Goal: Task Accomplishment & Management: Manage account settings

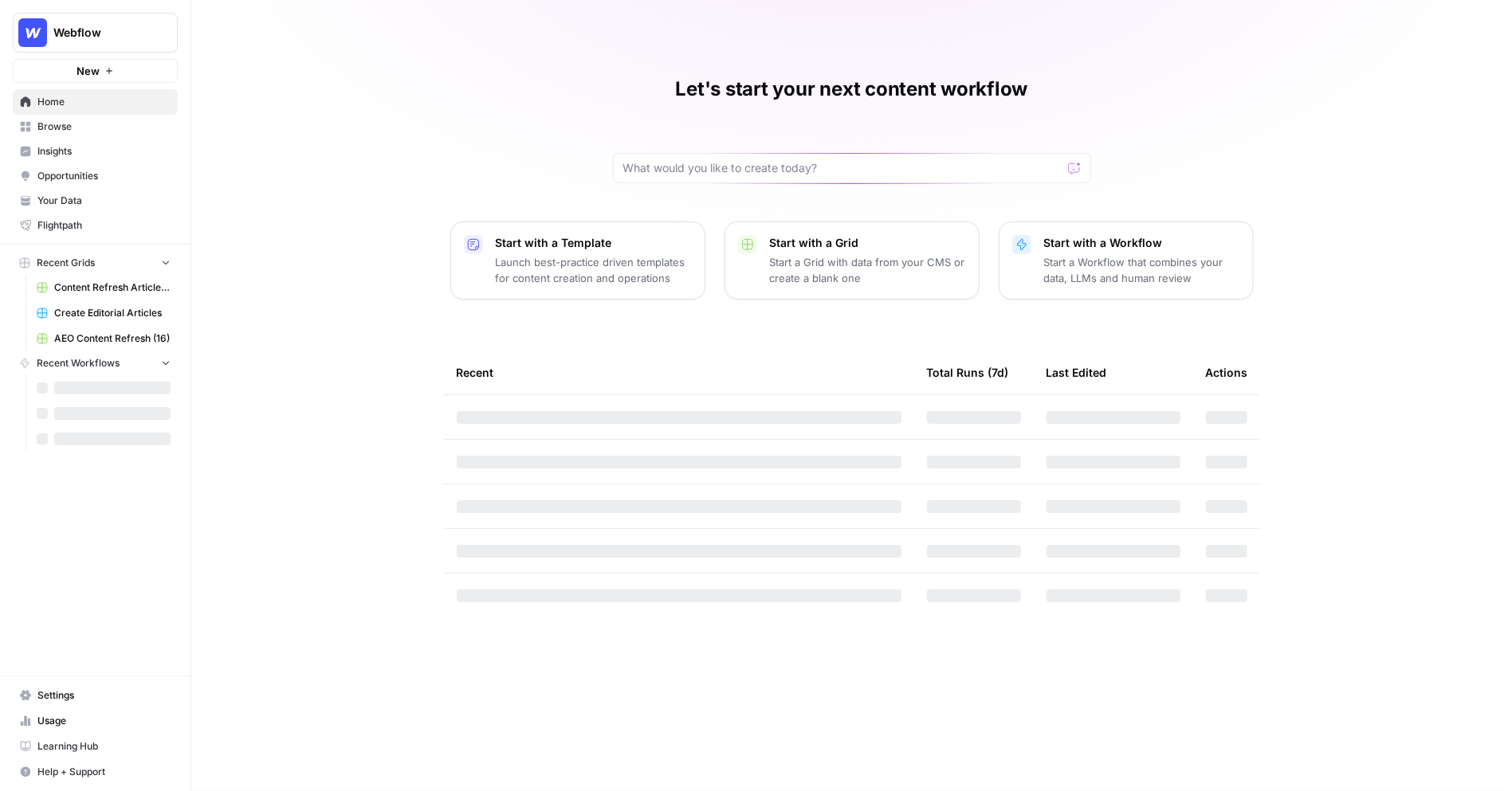
click at [125, 35] on span "Webflow" at bounding box center [102, 33] width 97 height 16
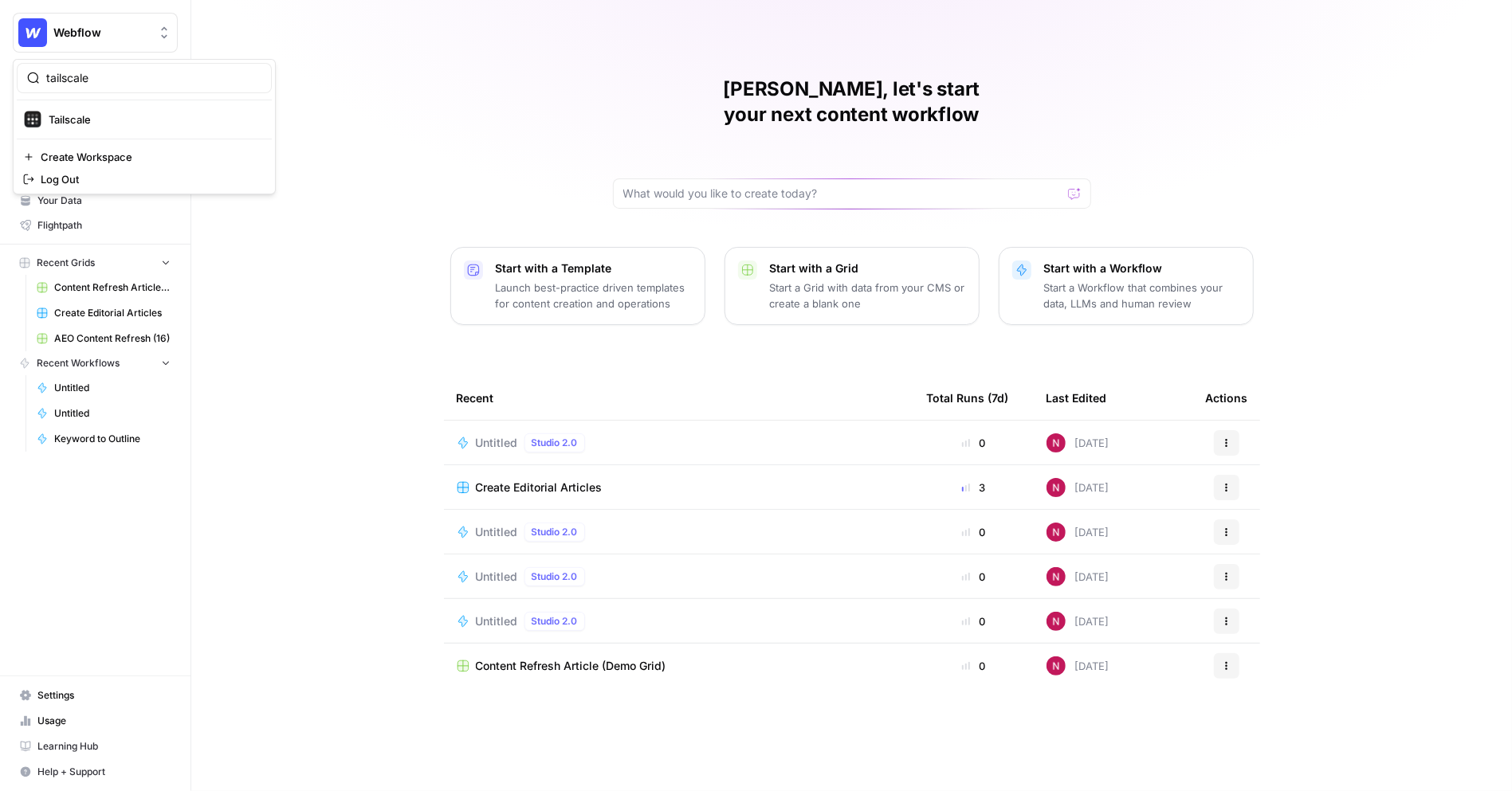
type input "tailscale"
click at [138, 119] on span "Tailscale" at bounding box center [153, 119] width 210 height 16
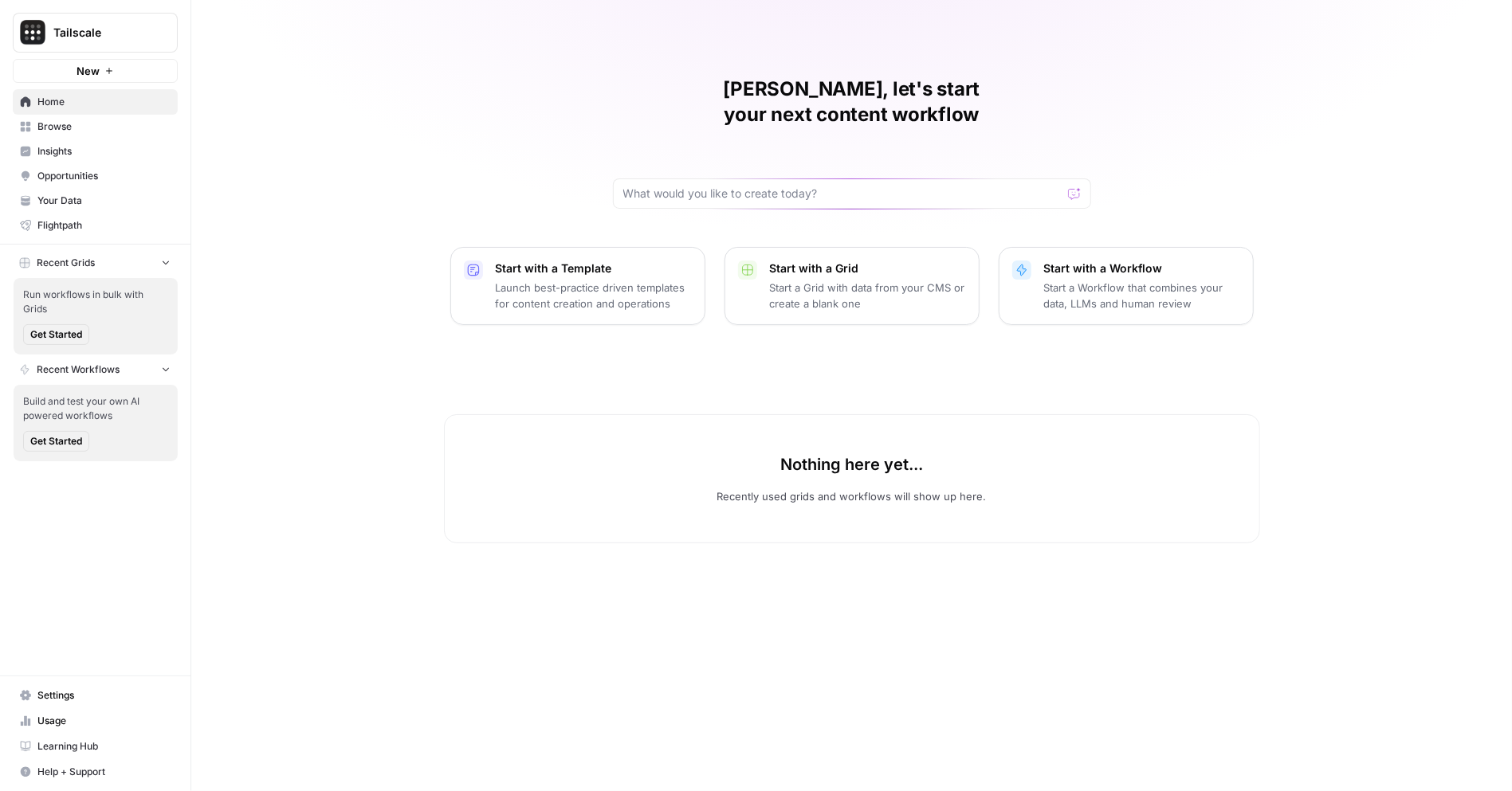
click at [79, 701] on span "Settings" at bounding box center [103, 695] width 133 height 14
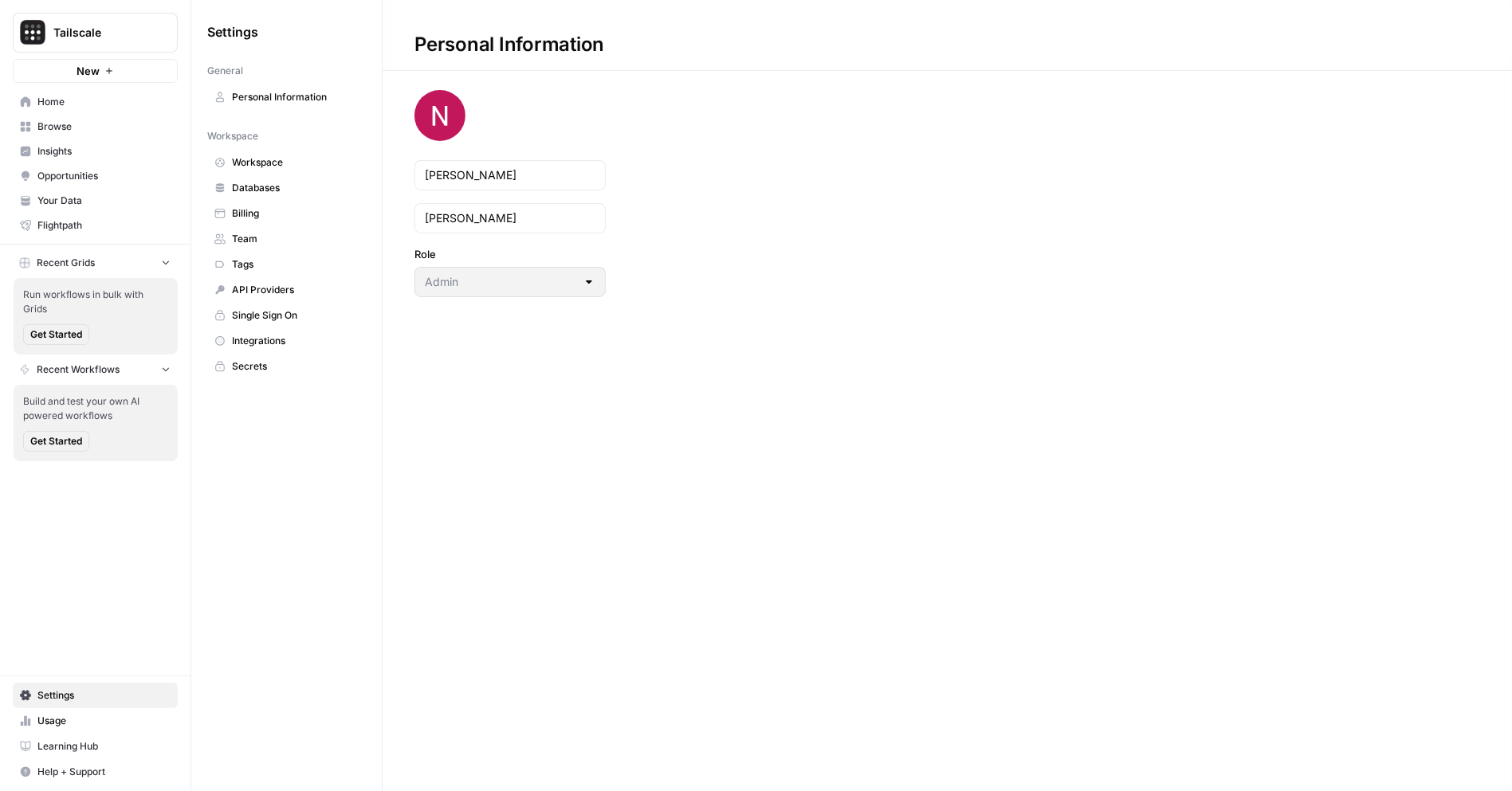
click at [258, 235] on span "Team" at bounding box center [295, 239] width 127 height 14
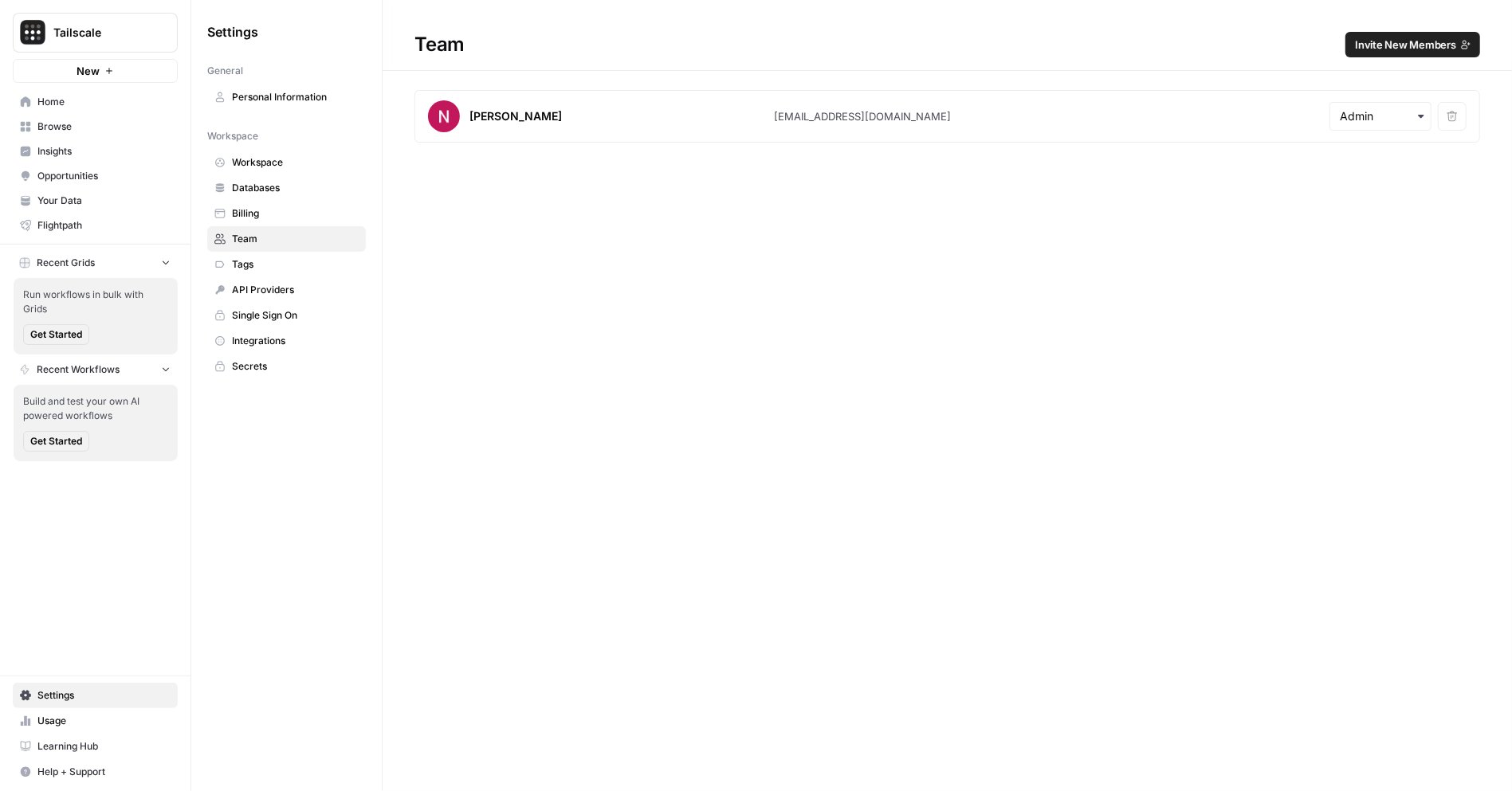
click at [278, 160] on span "Workspace" at bounding box center [295, 163] width 127 height 14
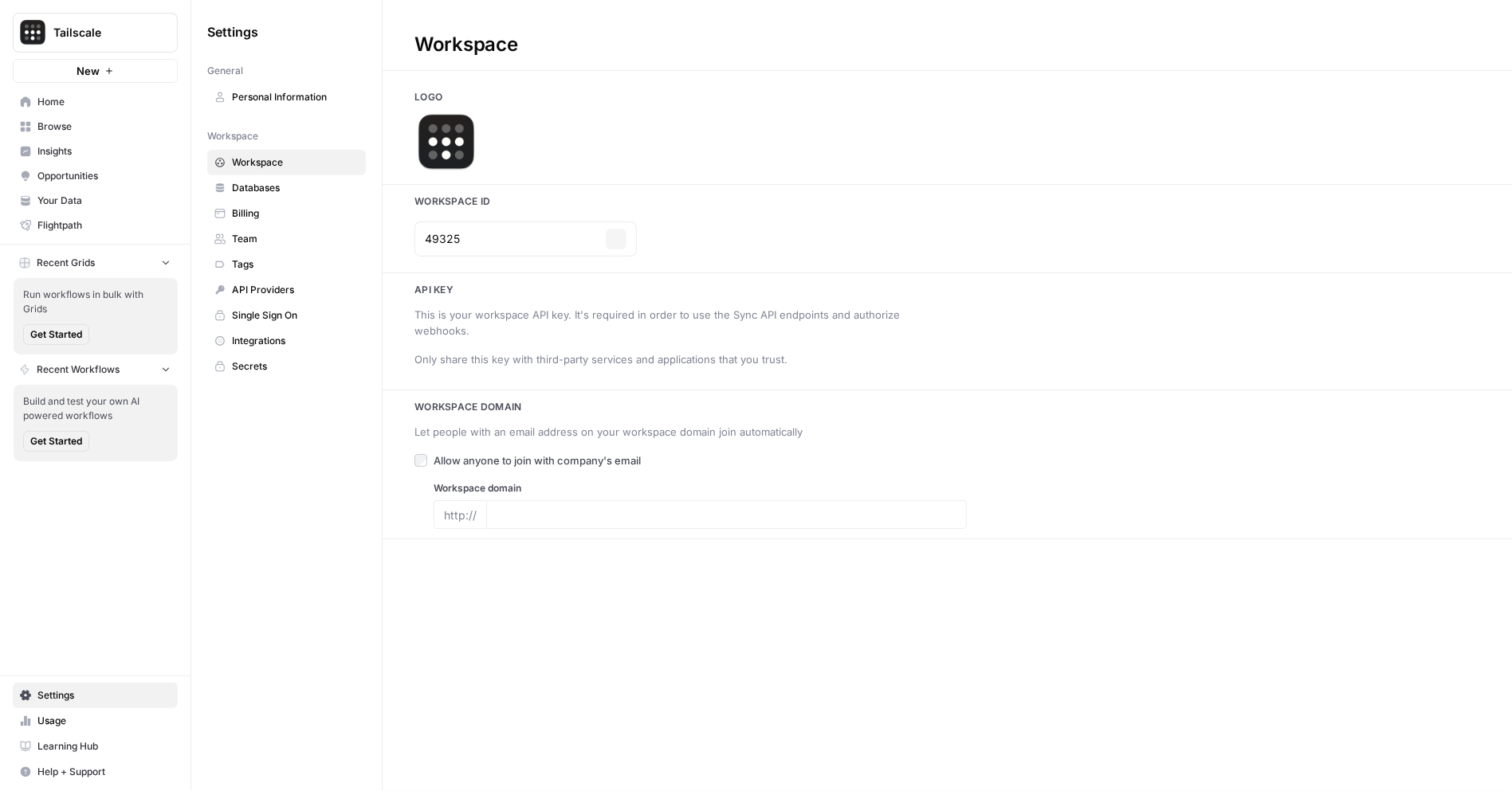
type input "[URL][DOMAIN_NAME]"
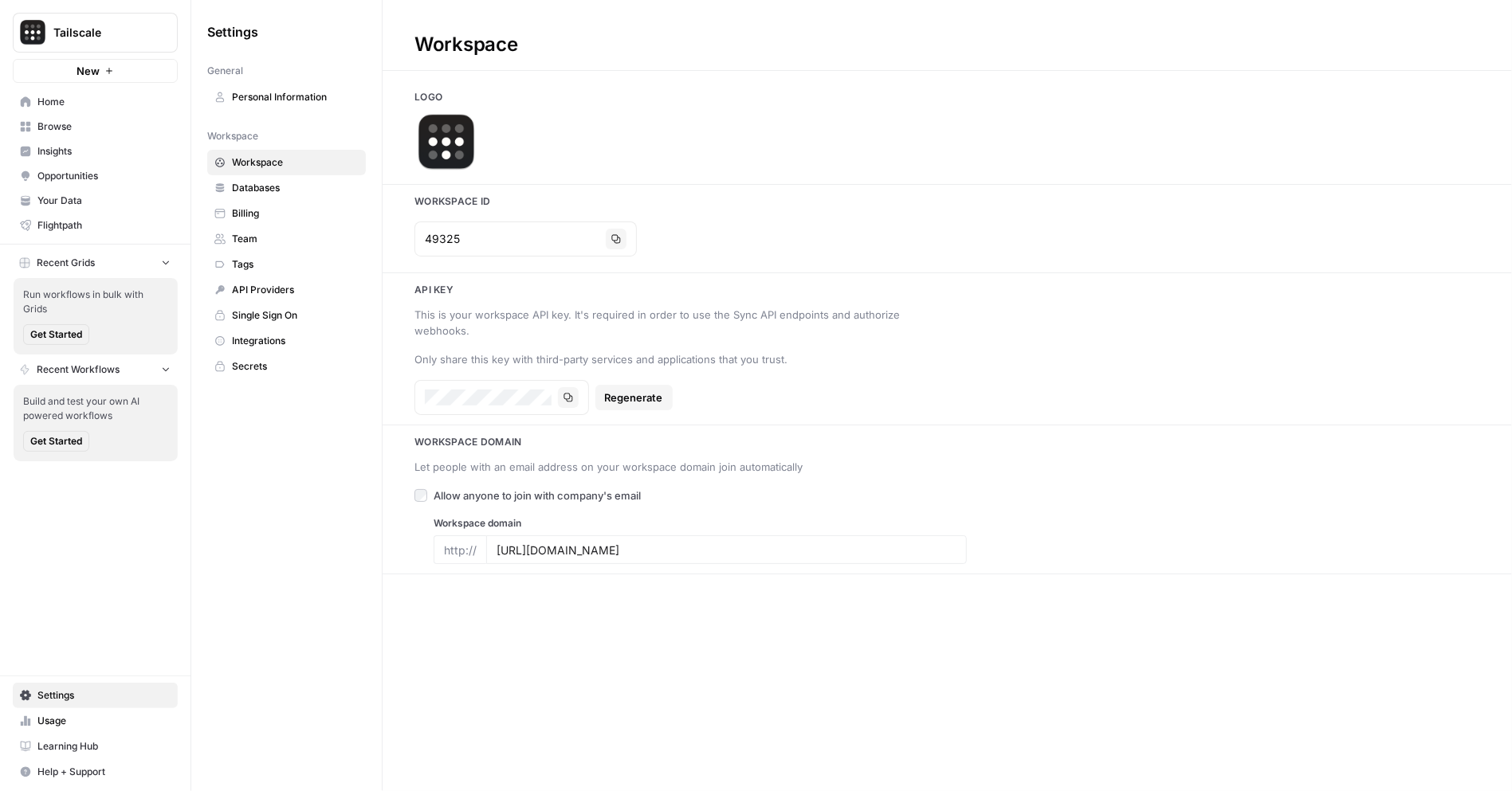
click at [258, 217] on span "Billing" at bounding box center [295, 213] width 127 height 14
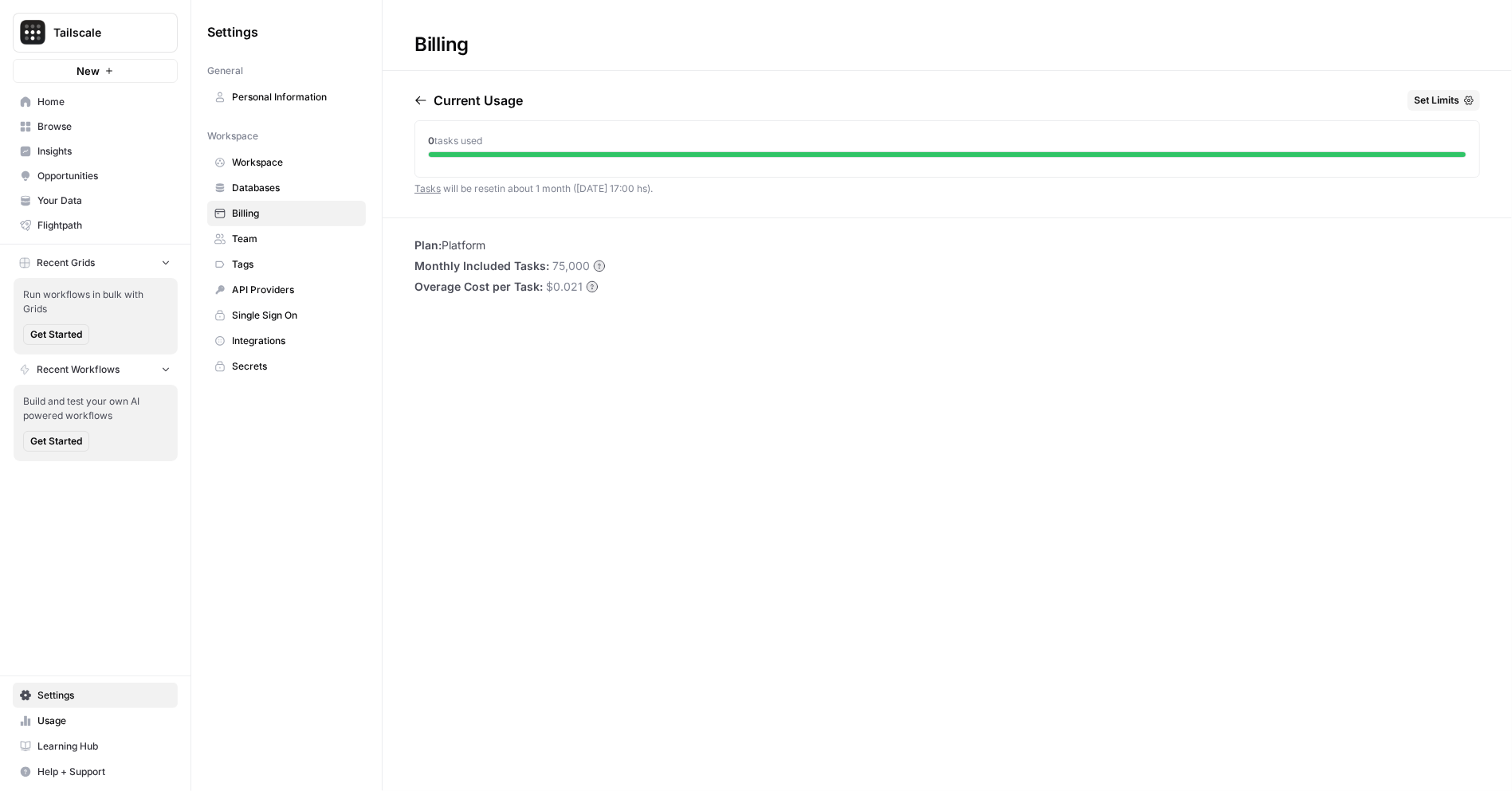
click at [289, 237] on span "Team" at bounding box center [295, 239] width 127 height 14
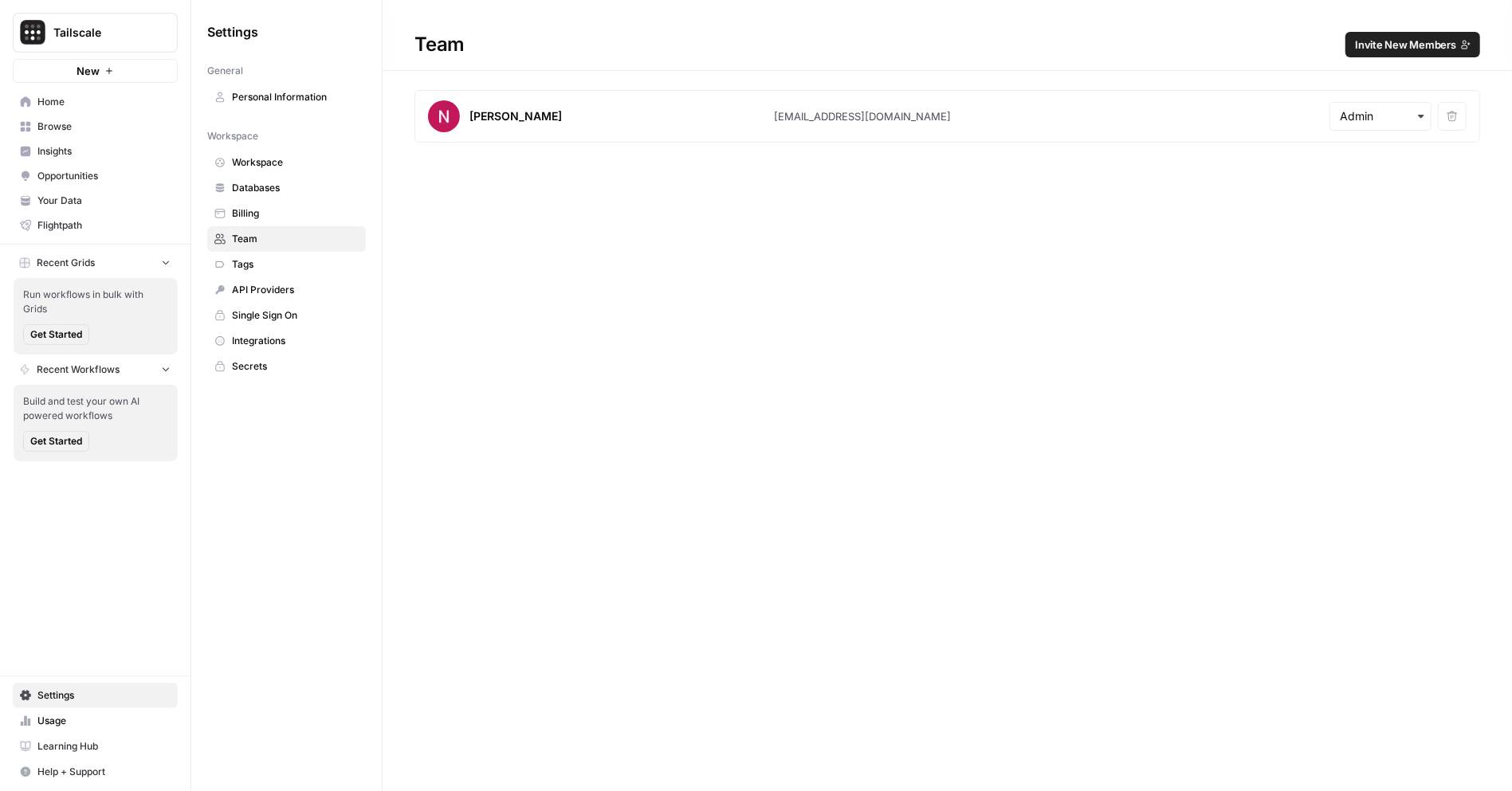
click at [1394, 46] on span "Invite New Members" at bounding box center [1406, 44] width 102 height 16
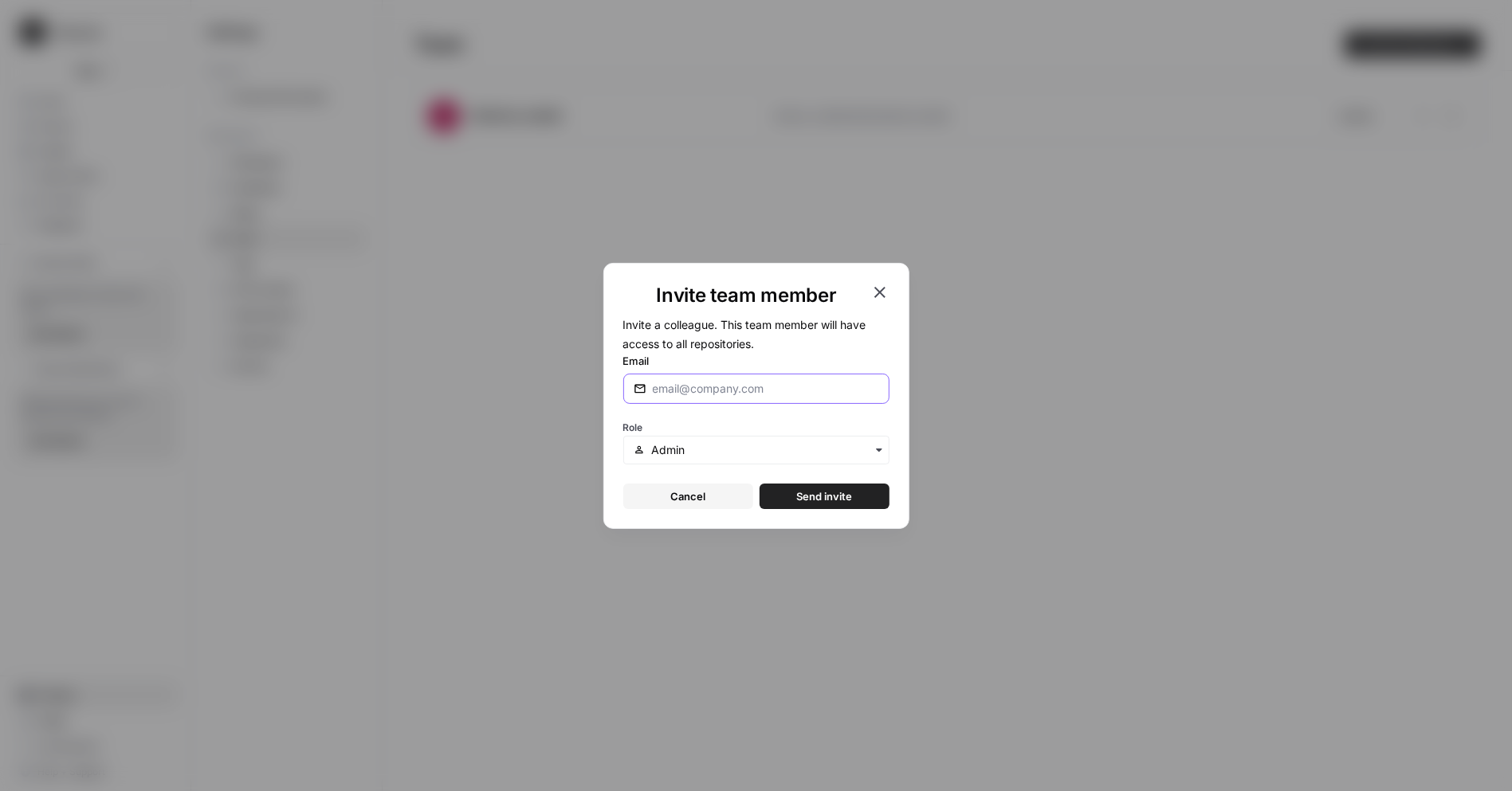
click at [729, 390] on input "Email" at bounding box center [766, 389] width 226 height 16
paste input "[PERSON_NAME][EMAIL_ADDRESS][DOMAIN_NAME]"
type input "[PERSON_NAME][EMAIL_ADDRESS][DOMAIN_NAME]"
click at [816, 493] on span "Send invite" at bounding box center [824, 496] width 56 height 16
